Goal: Task Accomplishment & Management: Manage account settings

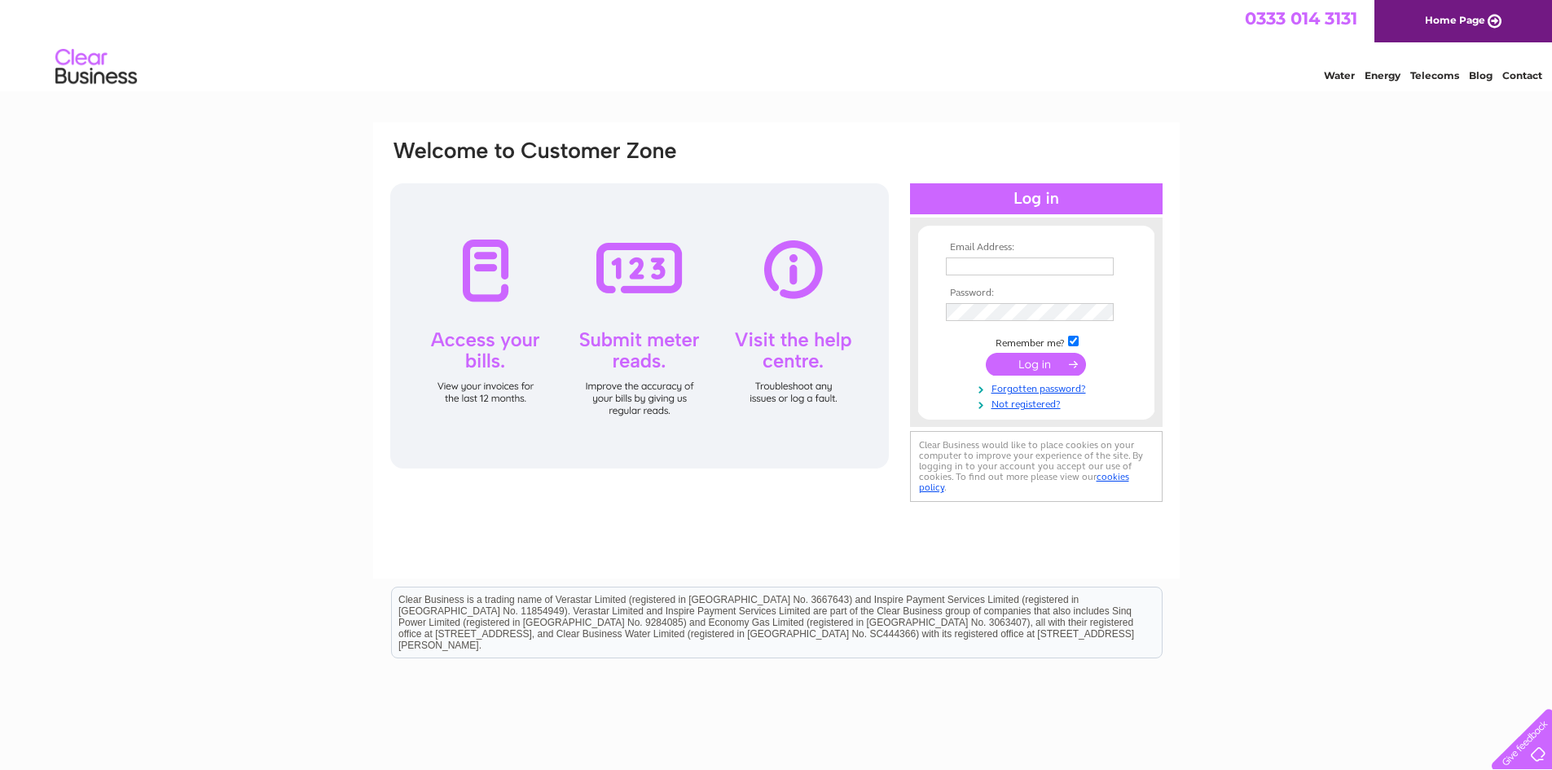
type input "[PERSON_NAME][EMAIL_ADDRESS][DOMAIN_NAME]"
click at [1041, 363] on input "submit" at bounding box center [1036, 364] width 100 height 23
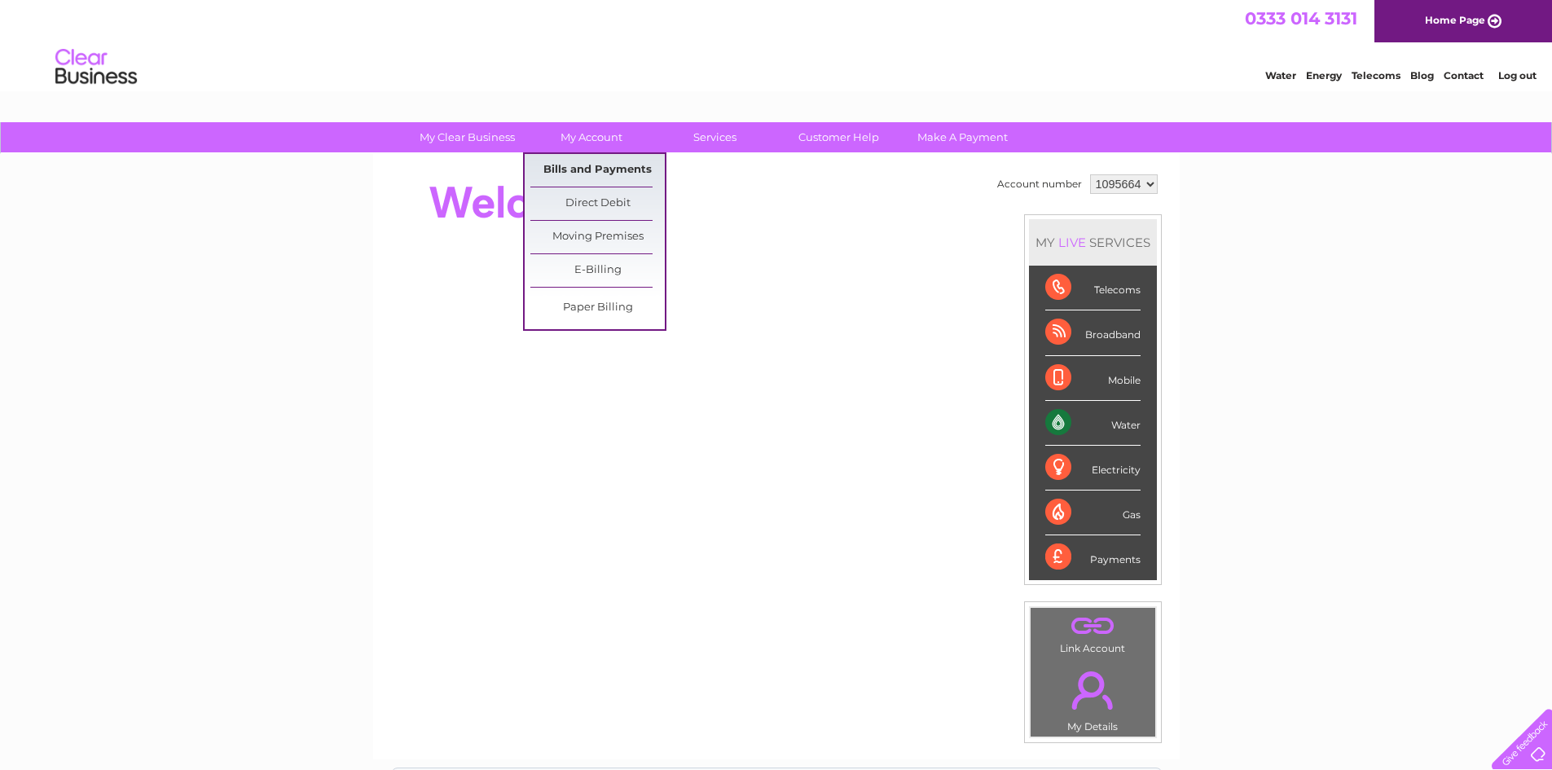
click at [595, 170] on link "Bills and Payments" at bounding box center [597, 170] width 134 height 33
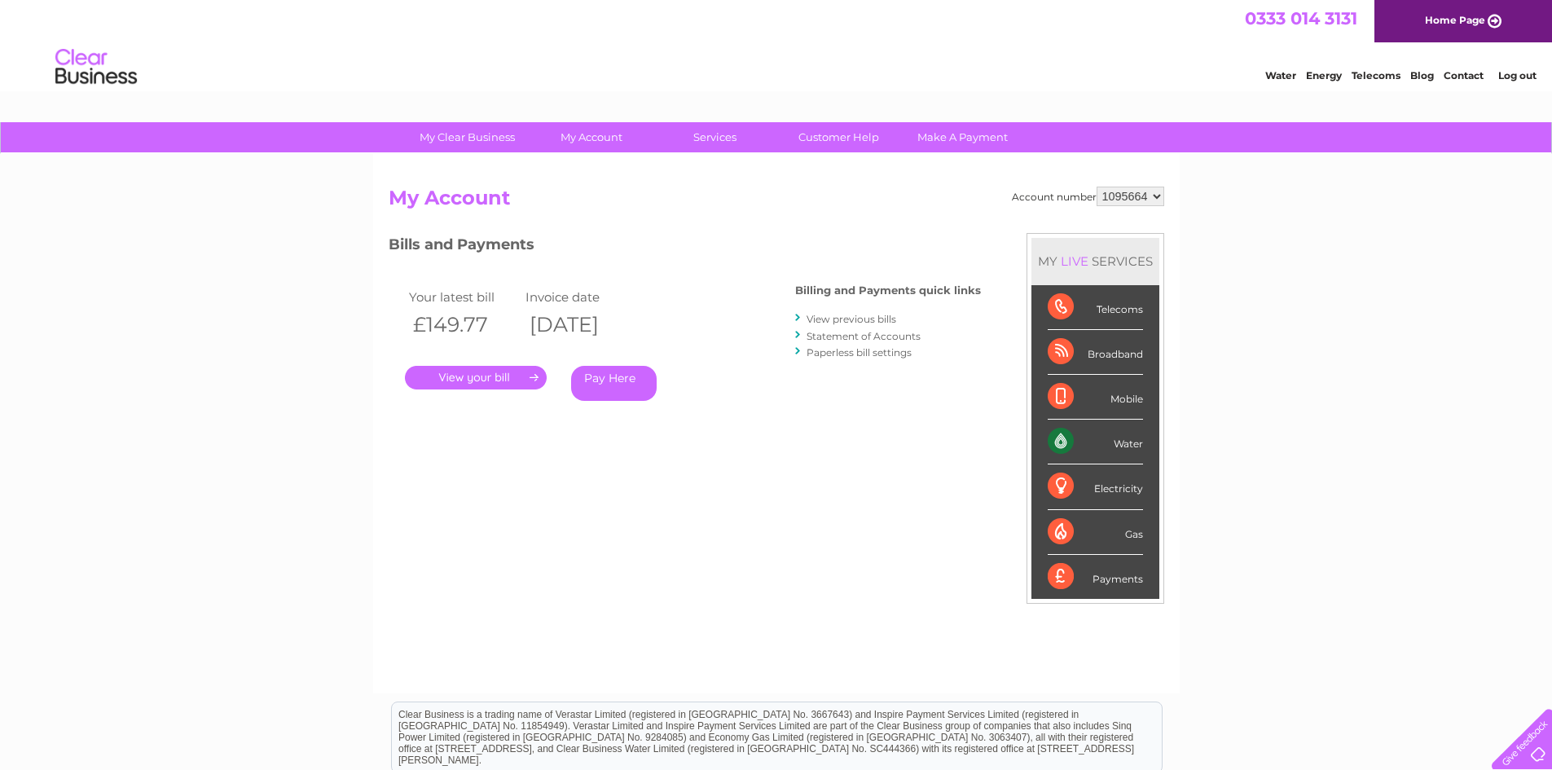
click at [501, 384] on link "." at bounding box center [476, 378] width 142 height 24
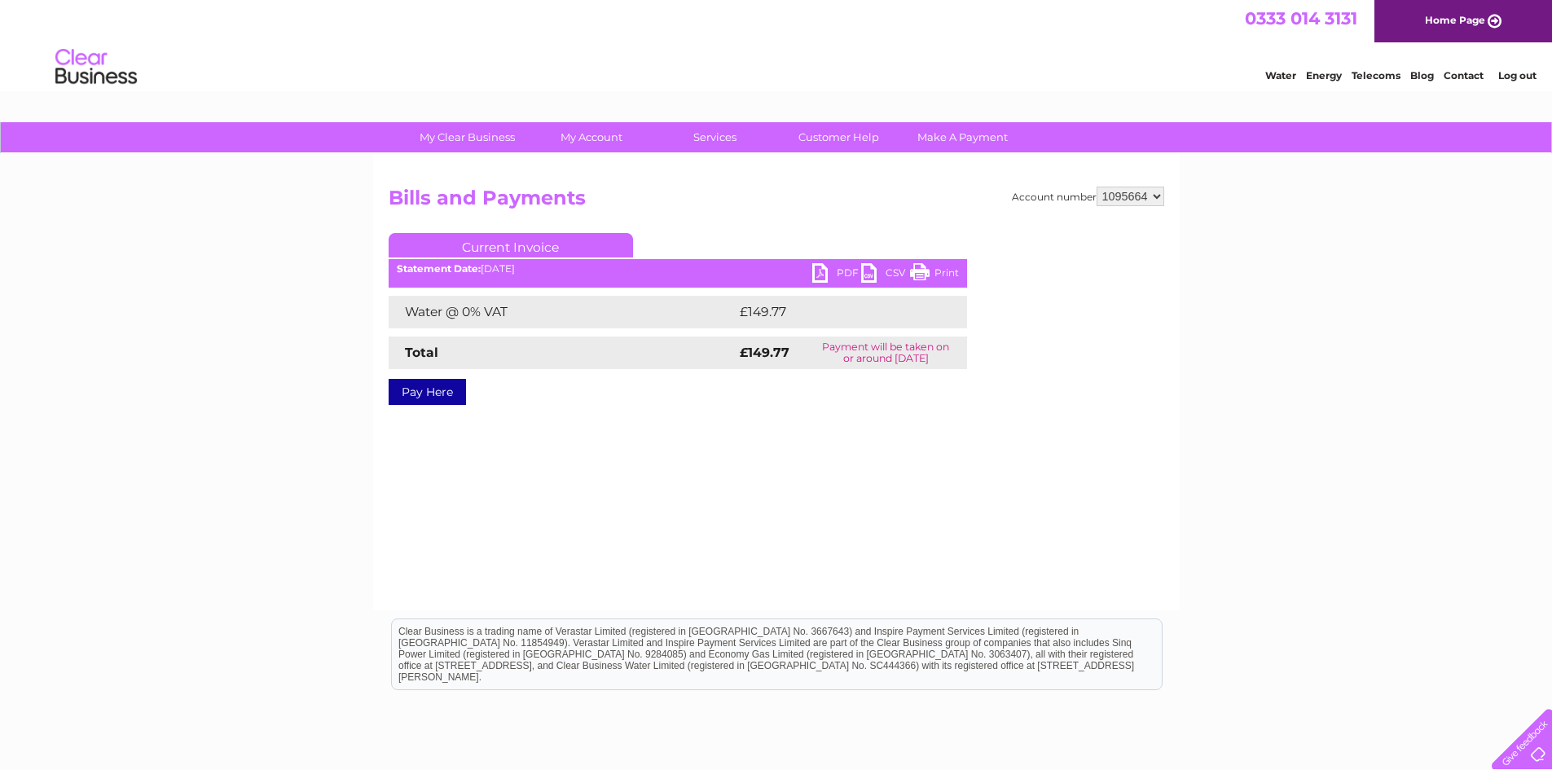
click at [829, 275] on link "PDF" at bounding box center [836, 275] width 49 height 24
